Goal: Transaction & Acquisition: Purchase product/service

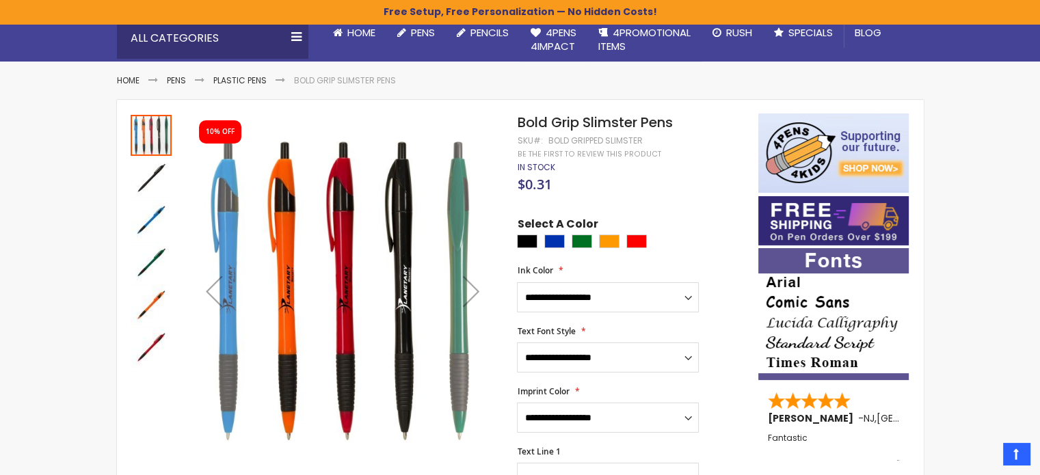
scroll to position [137, 0]
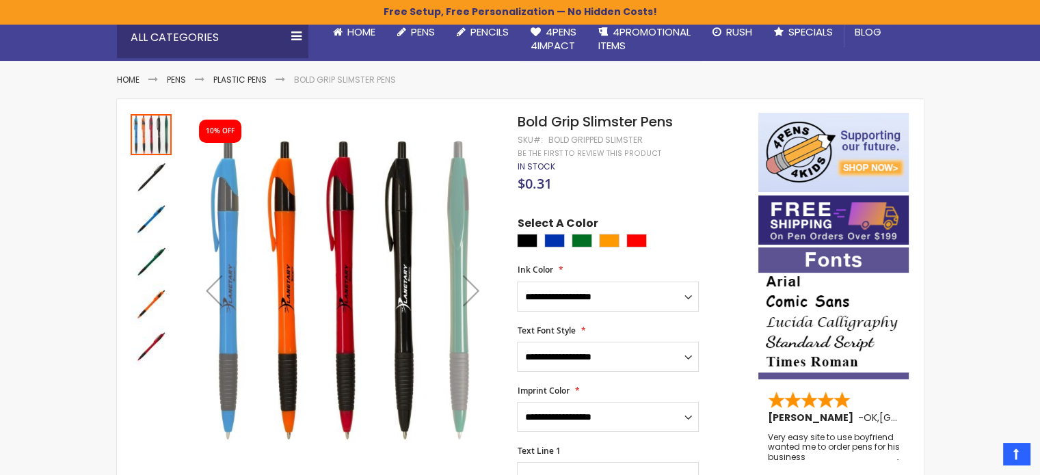
click at [468, 293] on div "Next" at bounding box center [471, 290] width 55 height 55
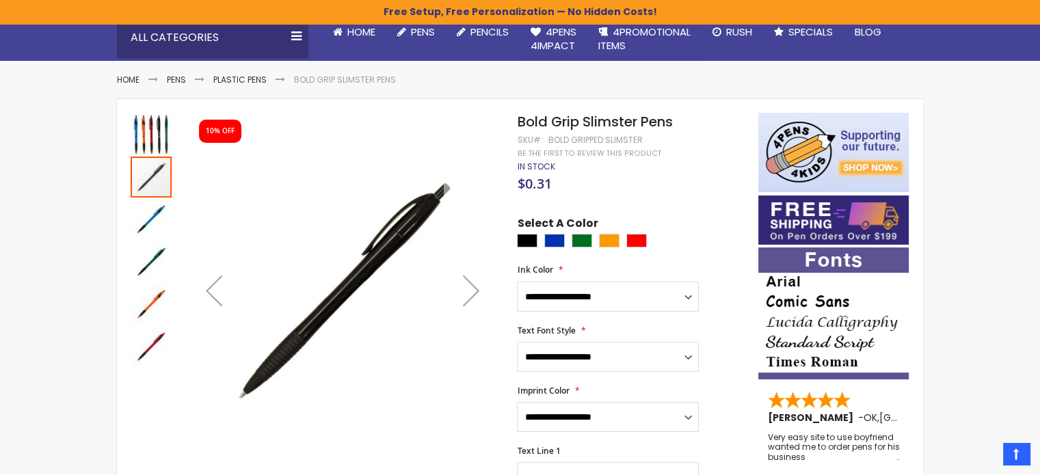
click at [468, 292] on div "Next" at bounding box center [471, 290] width 55 height 55
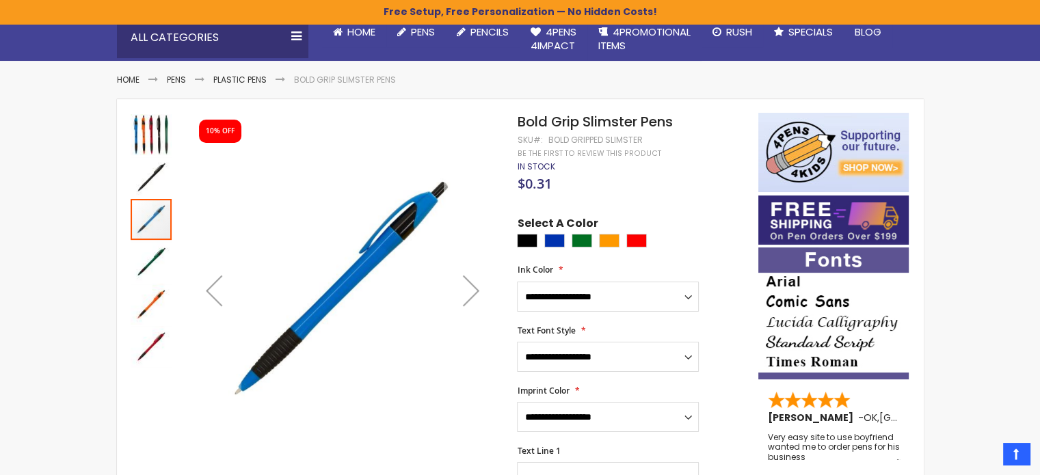
click at [468, 292] on div "Next" at bounding box center [471, 290] width 55 height 55
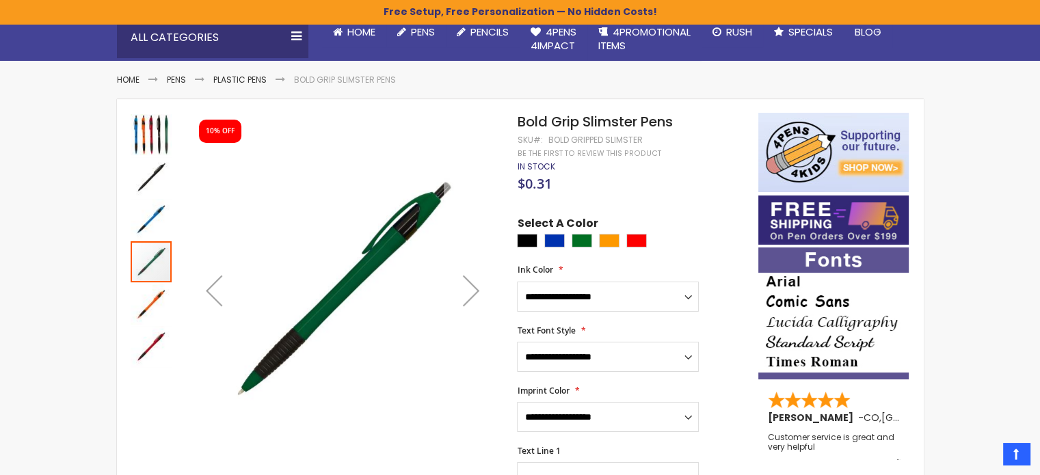
click at [468, 292] on div "Next" at bounding box center [471, 290] width 55 height 55
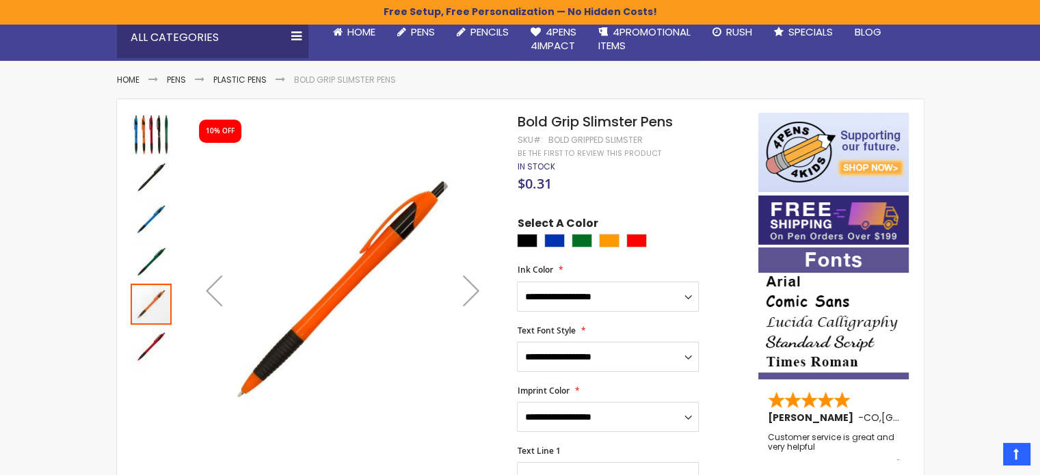
click at [468, 292] on div "Next" at bounding box center [471, 290] width 55 height 55
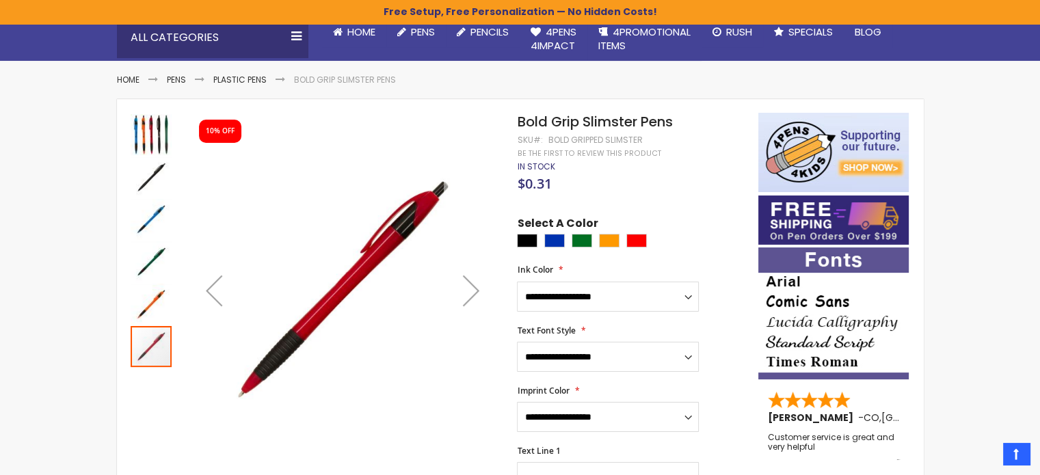
click at [468, 292] on div "Next" at bounding box center [471, 290] width 55 height 55
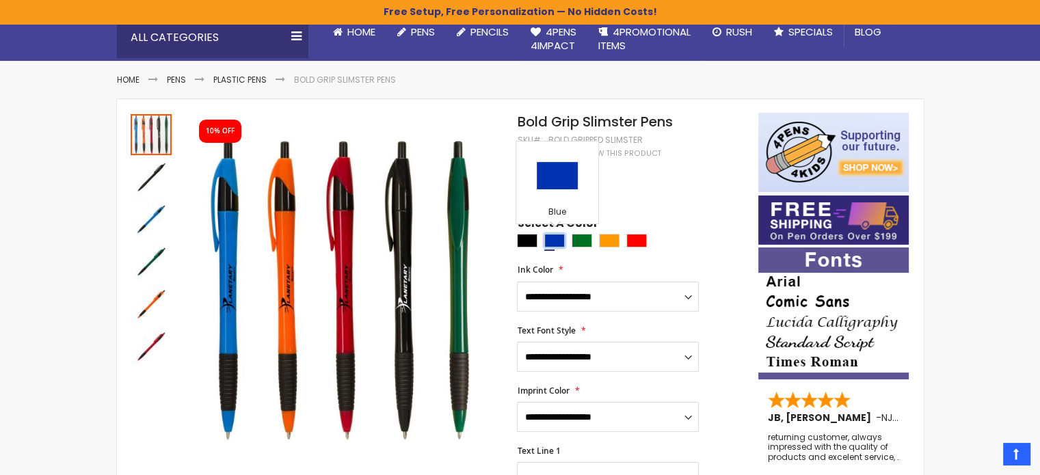
click at [555, 237] on div "Blue" at bounding box center [554, 241] width 21 height 14
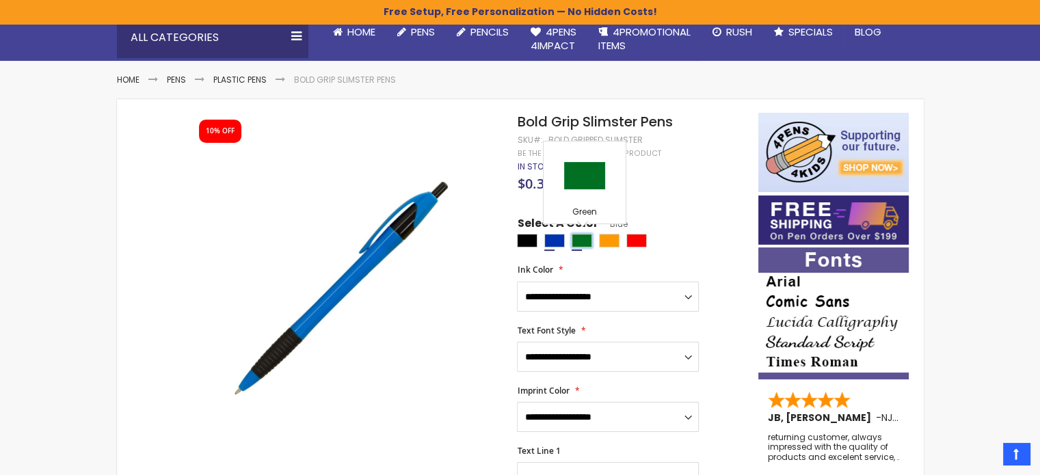
click at [577, 241] on div "Green" at bounding box center [581, 241] width 21 height 14
type input "****"
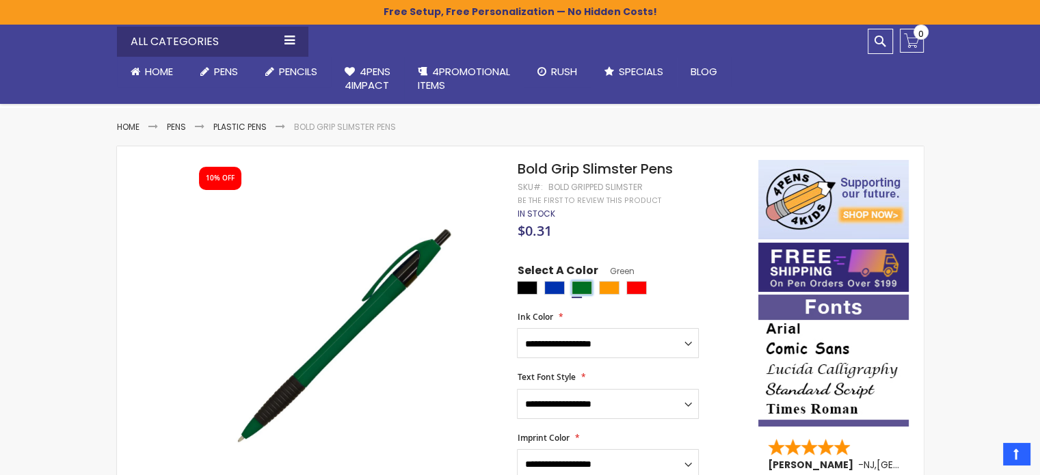
scroll to position [0, 0]
